Goal: Information Seeking & Learning: Learn about a topic

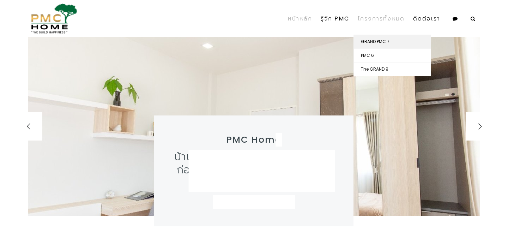
click at [379, 43] on link "GRAND PMC 7" at bounding box center [392, 41] width 77 height 13
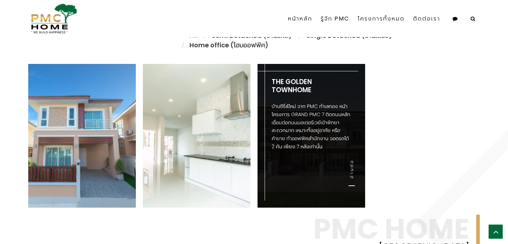
scroll to position [263, 0]
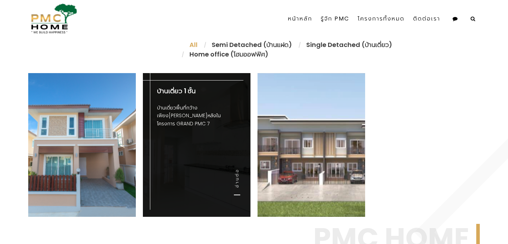
click at [232, 183] on div "บ้านเดี่ยว 1 ชั้น บ้านเดี่ยวพื้นที่กว้าง เพียง[PERSON_NAME]หลังในโครงการ GRAND …" at bounding box center [197, 145] width 108 height 144
click at [239, 182] on link "อ่านต่อ" at bounding box center [237, 181] width 6 height 27
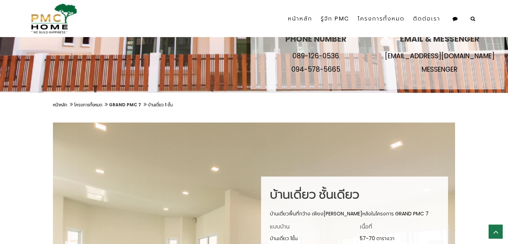
scroll to position [102, 0]
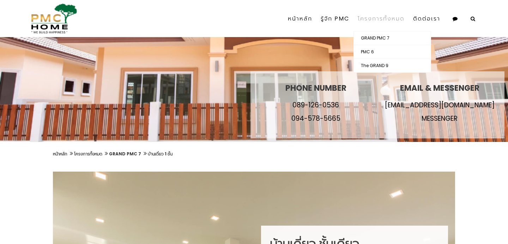
click at [375, 18] on link "โครงการทั้งหมด" at bounding box center [380, 18] width 55 height 25
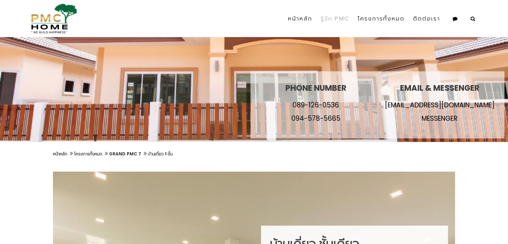
click at [336, 18] on link "รู้จัก PMC" at bounding box center [334, 18] width 37 height 25
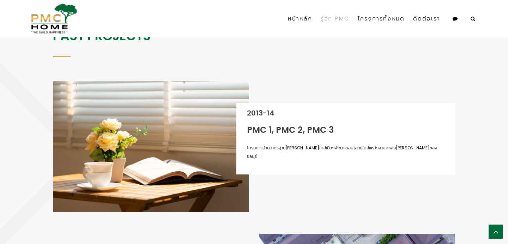
scroll to position [286, 0]
